Goal: Find specific page/section: Find specific page/section

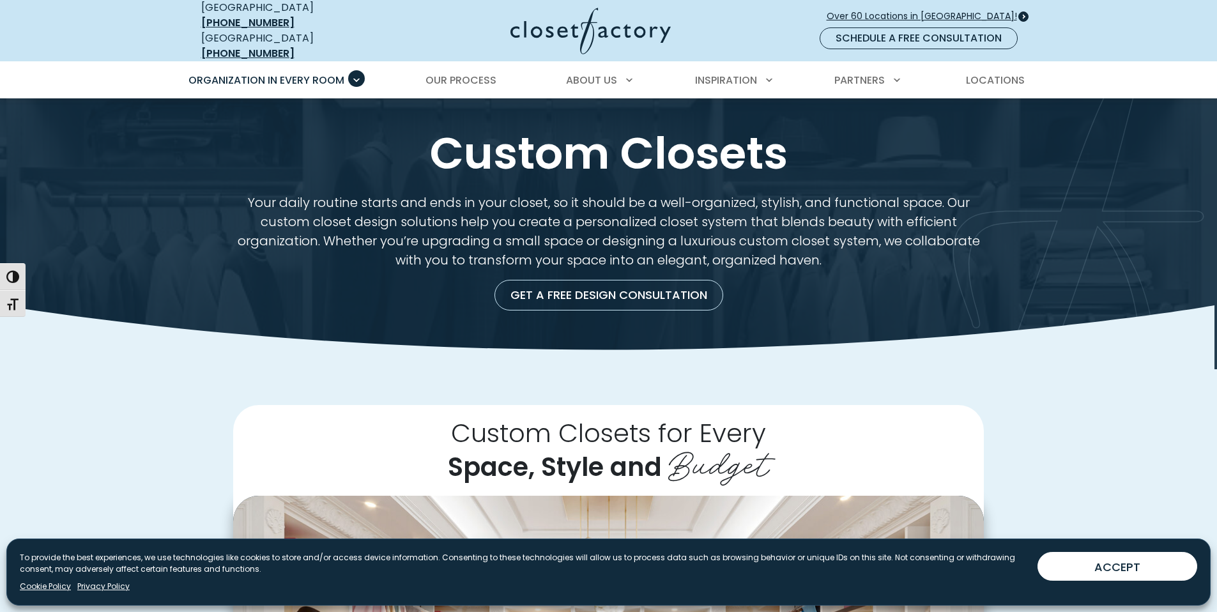
click at [916, 12] on span "Over 60 Locations in [GEOGRAPHIC_DATA]!" at bounding box center [927, 16] width 201 height 13
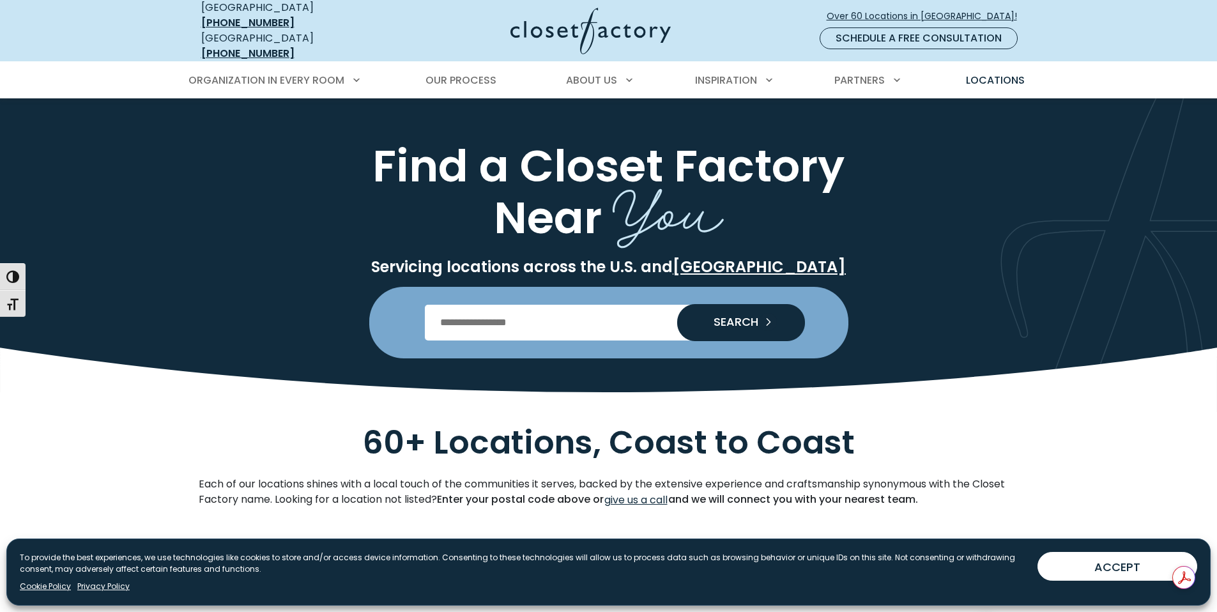
click at [528, 313] on input "Enter Postal Code" at bounding box center [608, 323] width 367 height 36
type input "*****"
click at [722, 316] on span "SEARCH" at bounding box center [730, 322] width 55 height 12
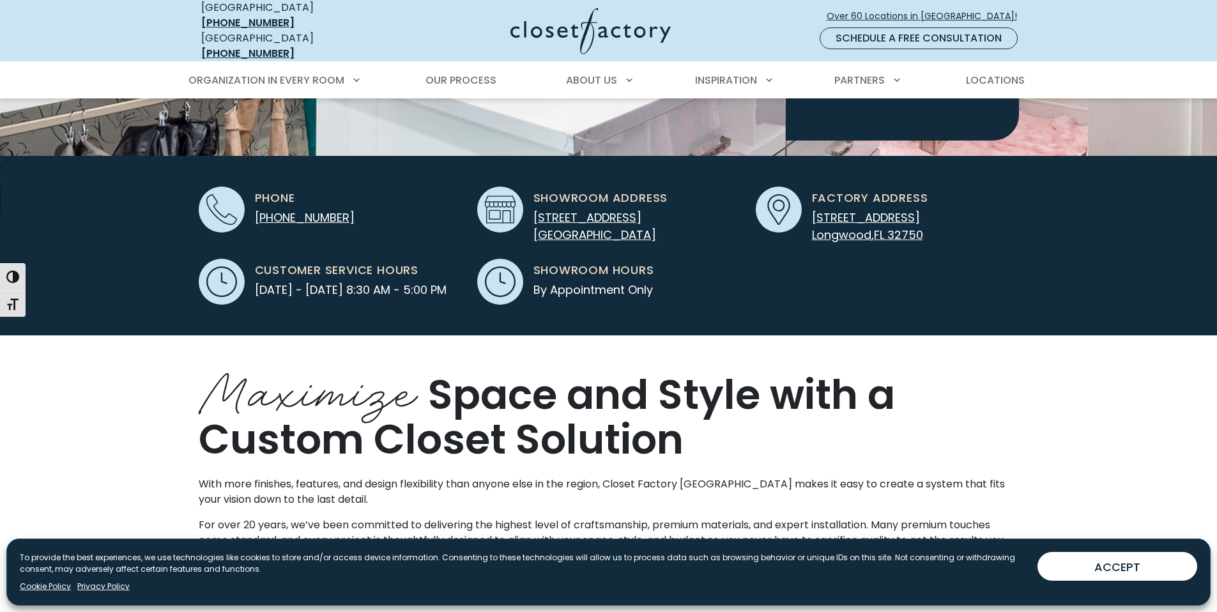
scroll to position [229, 0]
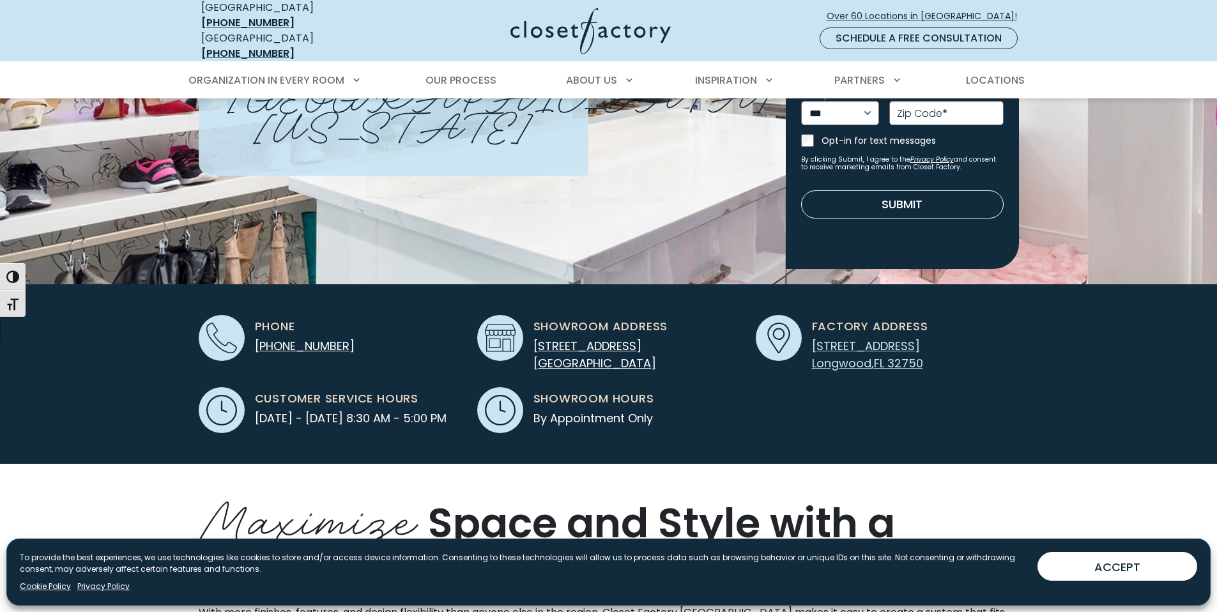
click at [888, 338] on span "1620 Timocuan Way, Ste. 124" at bounding box center [866, 346] width 108 height 16
